Goal: Task Accomplishment & Management: Manage account settings

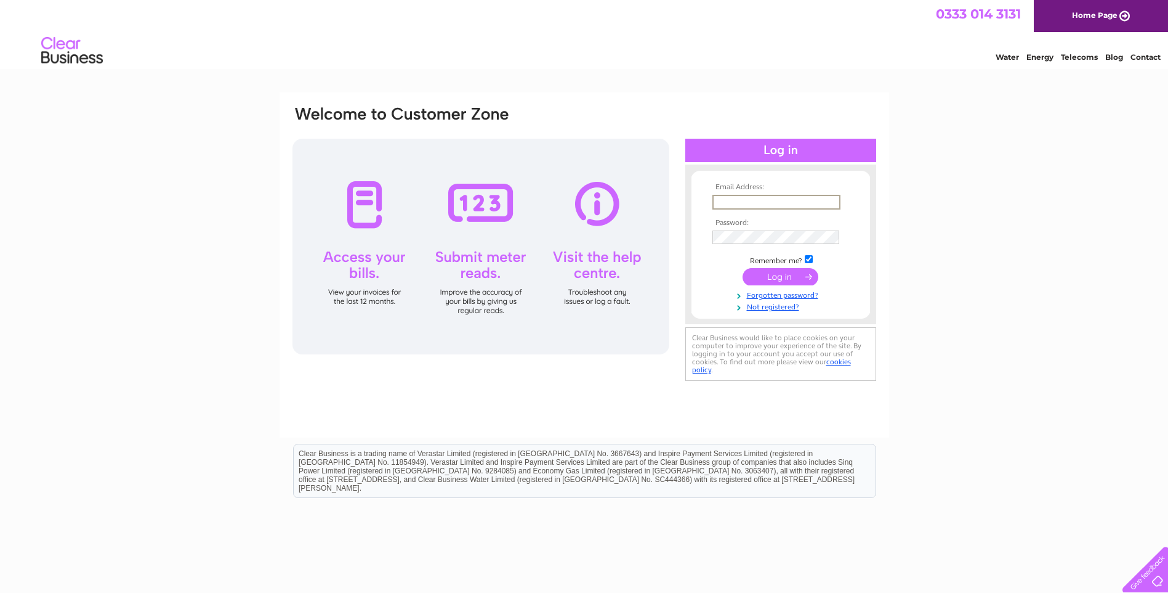
click at [730, 200] on input "text" at bounding box center [777, 202] width 128 height 15
type input "dcoombes@fsmail.net"
click at [743, 268] on input "submit" at bounding box center [781, 276] width 76 height 17
click at [779, 281] on input "submit" at bounding box center [781, 276] width 76 height 17
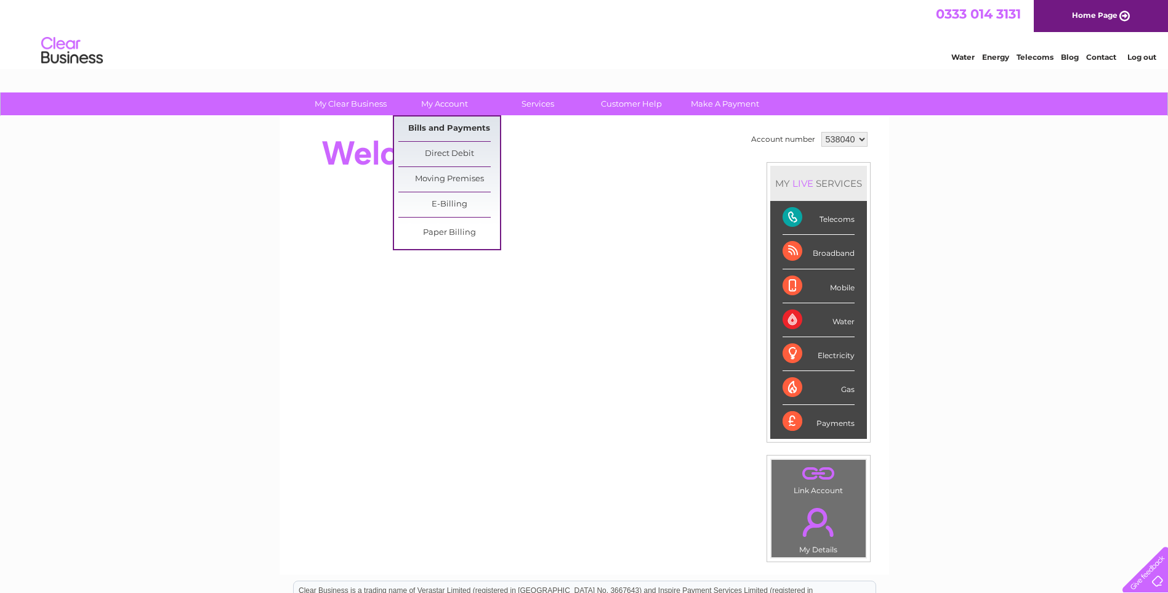
click at [421, 126] on link "Bills and Payments" at bounding box center [449, 128] width 102 height 25
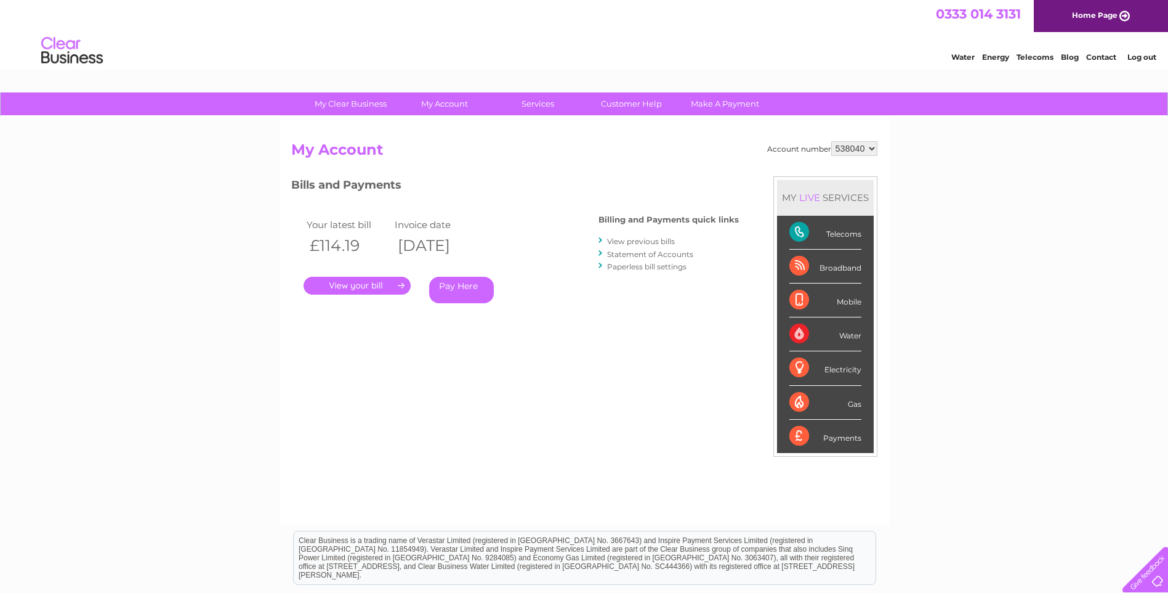
click at [352, 286] on link "." at bounding box center [357, 286] width 107 height 18
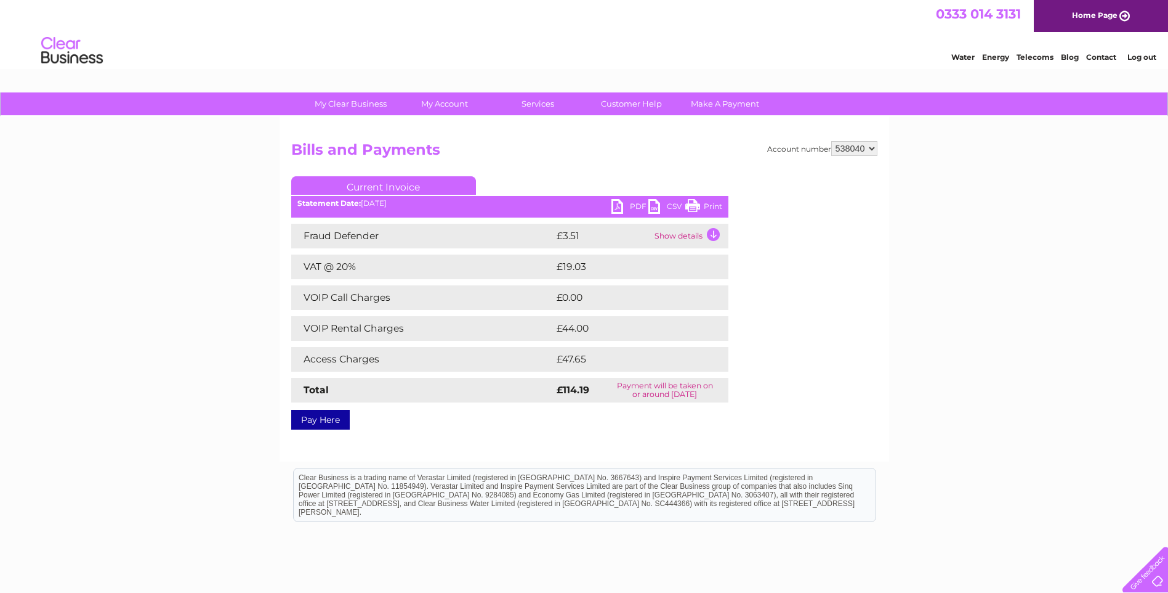
drag, startPoint x: 689, startPoint y: 205, endPoint x: 105, endPoint y: 56, distance: 602.6
click at [689, 205] on link "Print" at bounding box center [704, 208] width 37 height 18
